Goal: Check status

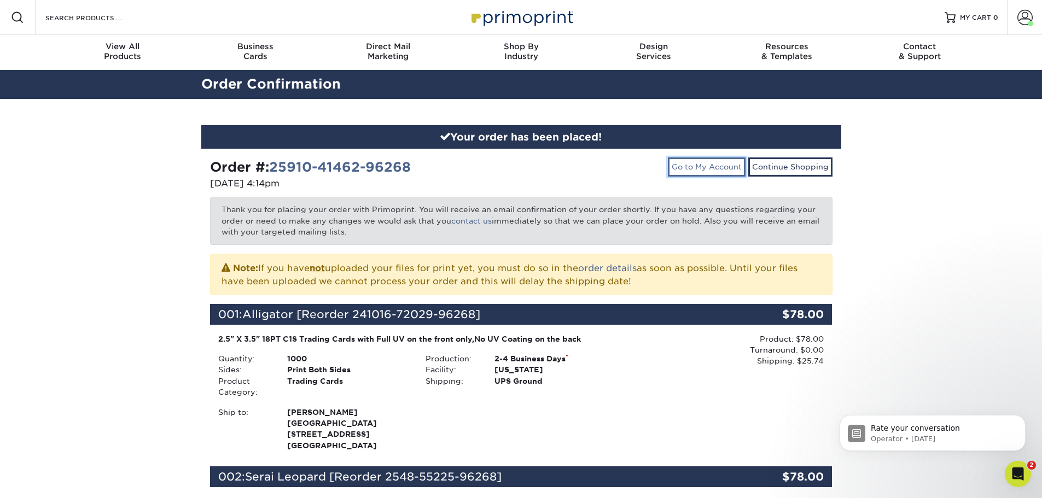
click at [725, 176] on link "Go to My Account" at bounding box center [707, 167] width 78 height 19
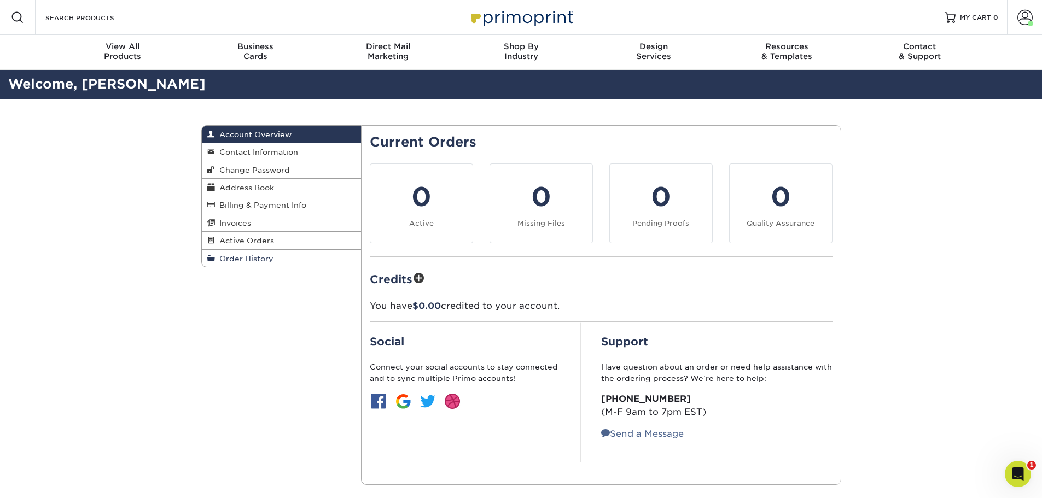
click at [265, 259] on span "Order History" at bounding box center [244, 258] width 59 height 9
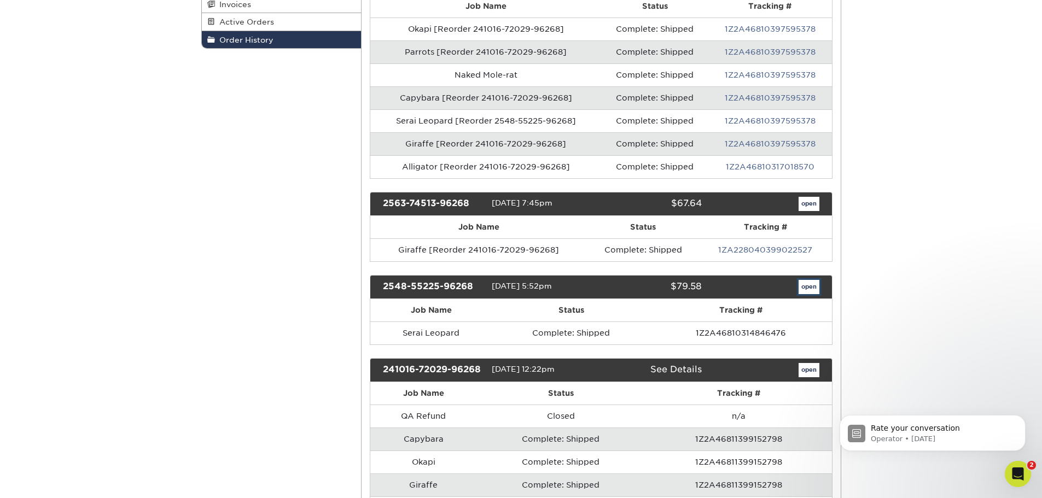
click at [806, 290] on link "open" at bounding box center [809, 287] width 21 height 14
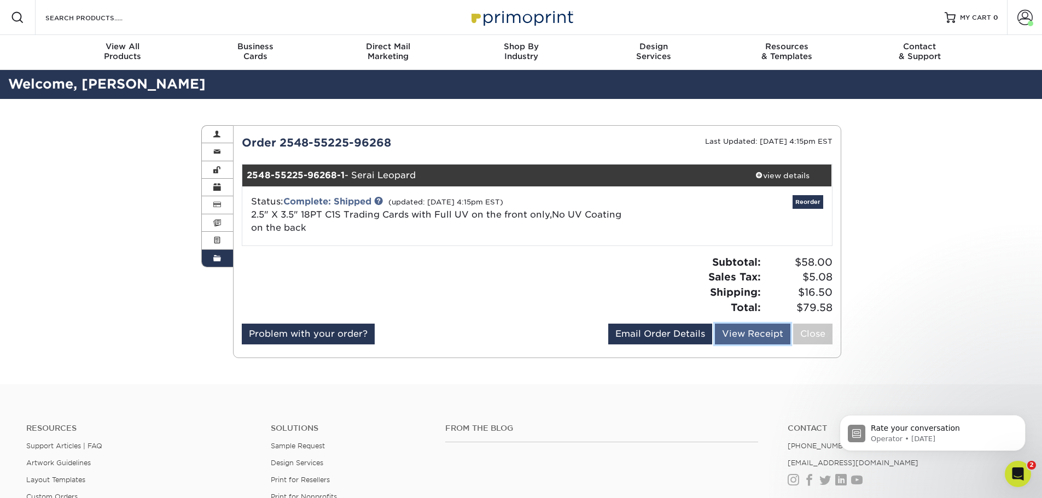
click at [741, 336] on link "View Receipt" at bounding box center [752, 334] width 75 height 21
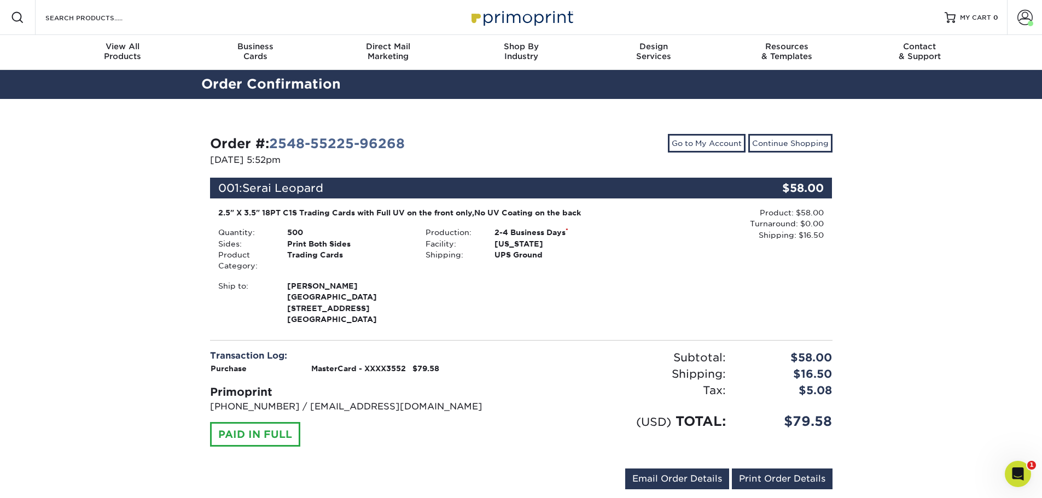
click at [554, 261] on div "Production: 2-4 Business Days * Facility: [US_STATE] Shipping: UPS Ground" at bounding box center [520, 249] width 207 height 45
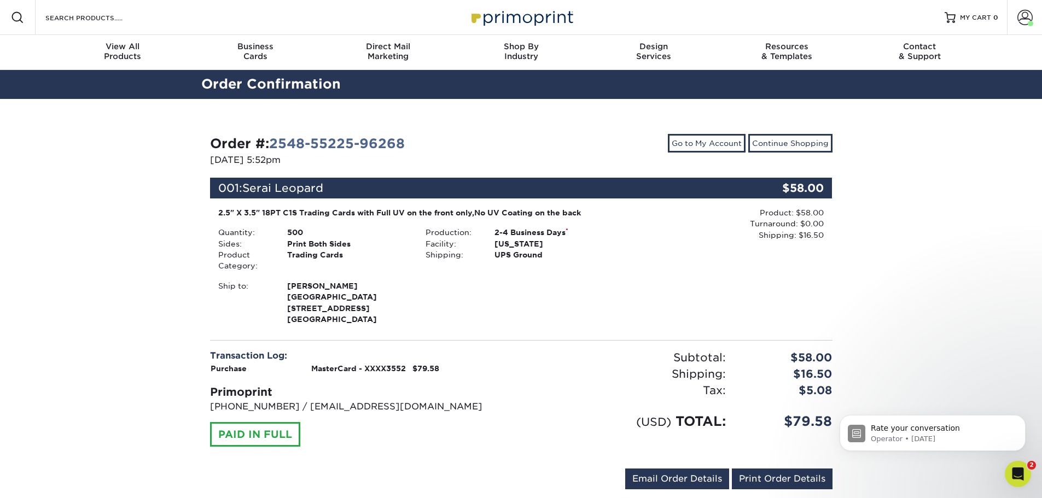
scroll to position [55, 0]
